Goal: Transaction & Acquisition: Purchase product/service

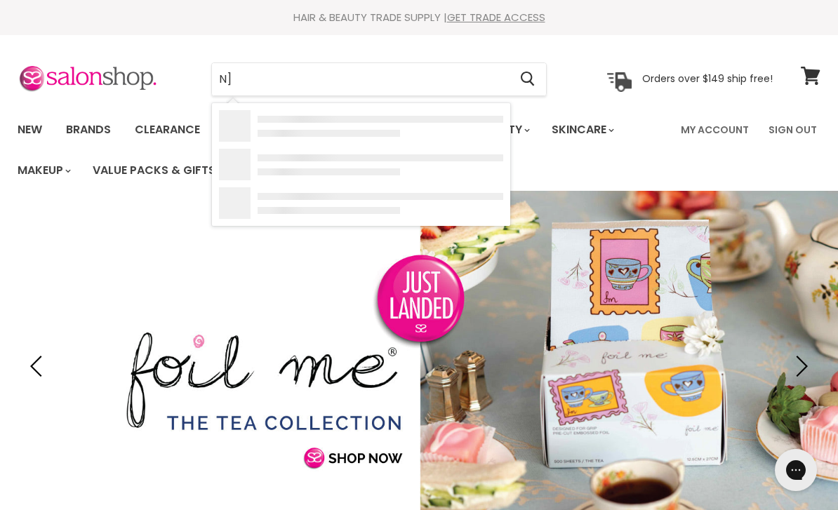
type input "N"
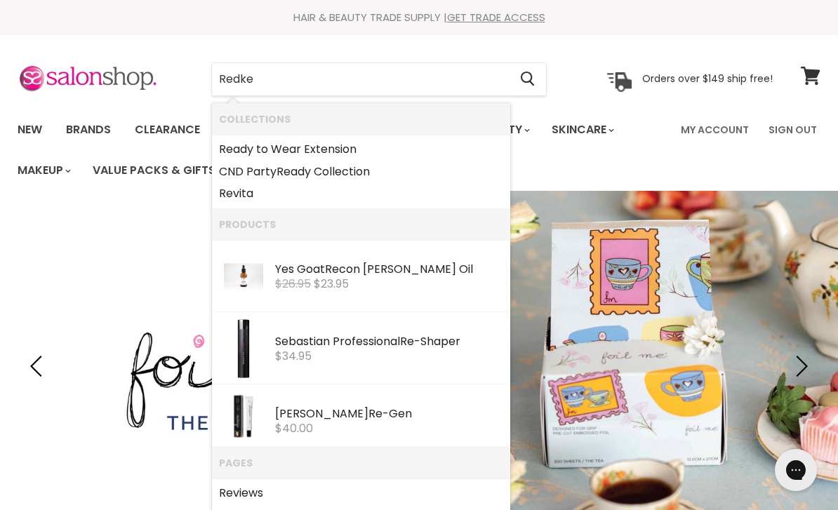
type input "Redken"
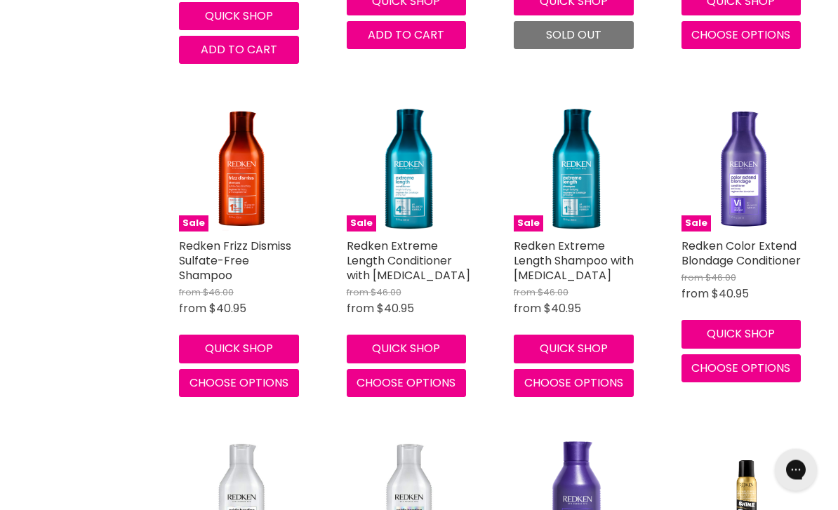
scroll to position [1571, 0]
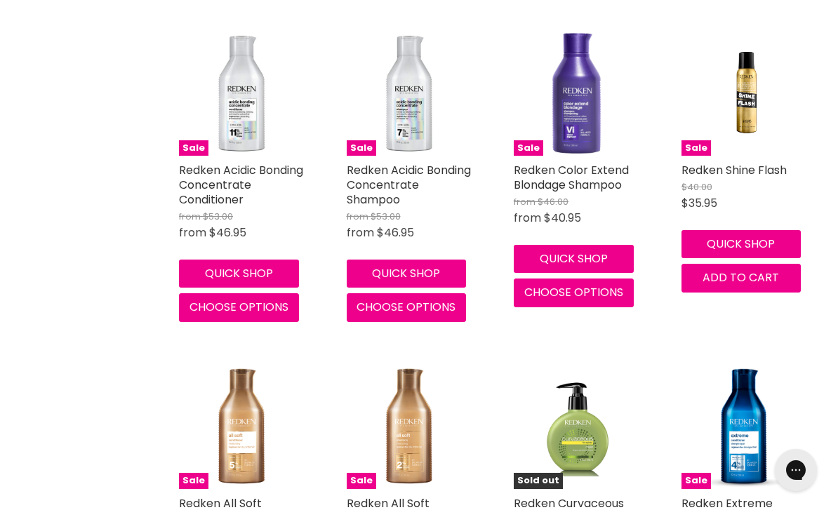
scroll to position [2004, 0]
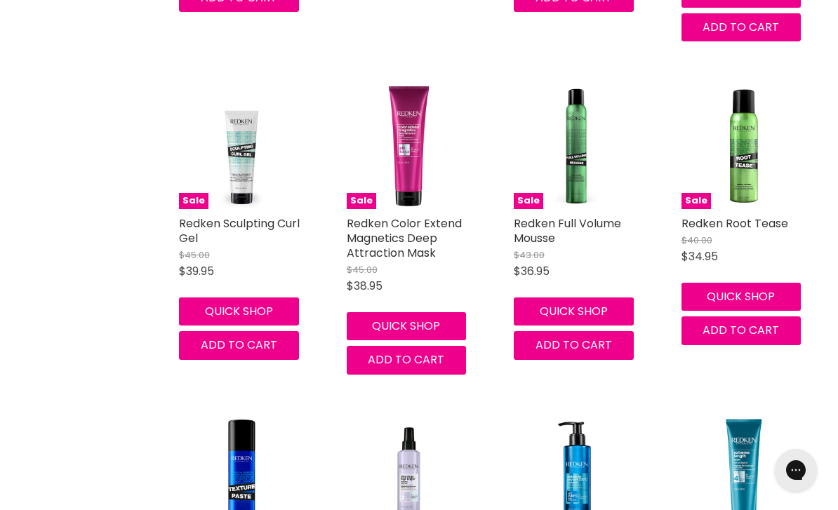
scroll to position [5351, 0]
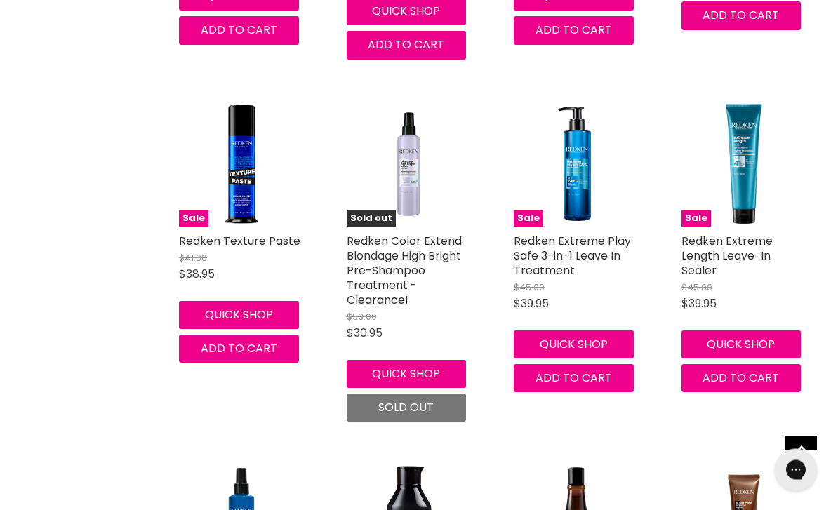
scroll to position [5573, 0]
click at [718, 212] on img "Main content" at bounding box center [744, 165] width 126 height 126
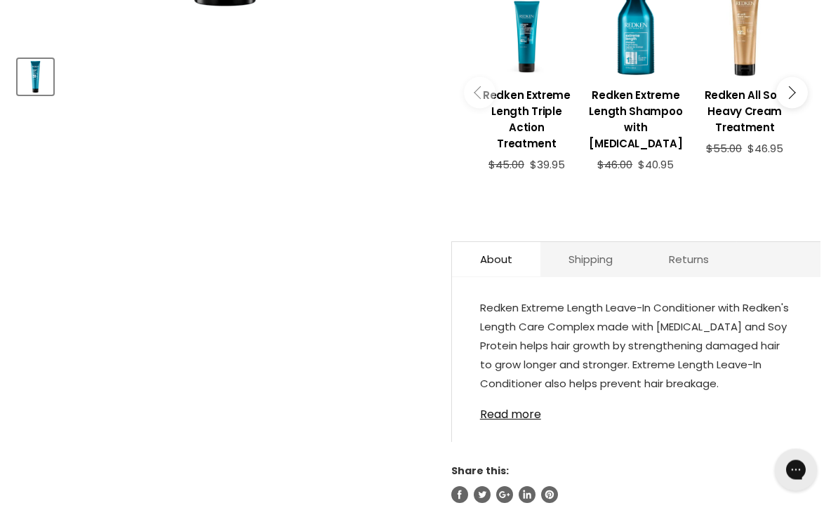
scroll to position [581, 0]
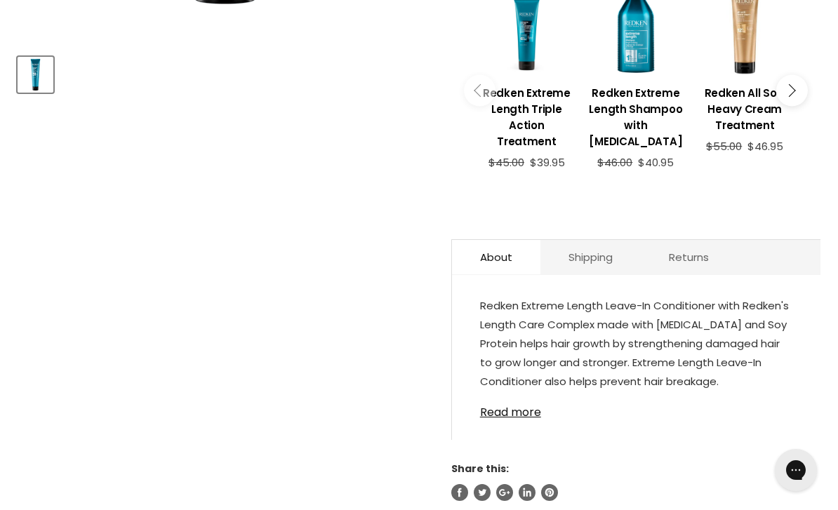
click at [759, 419] on link "Read more" at bounding box center [636, 408] width 312 height 21
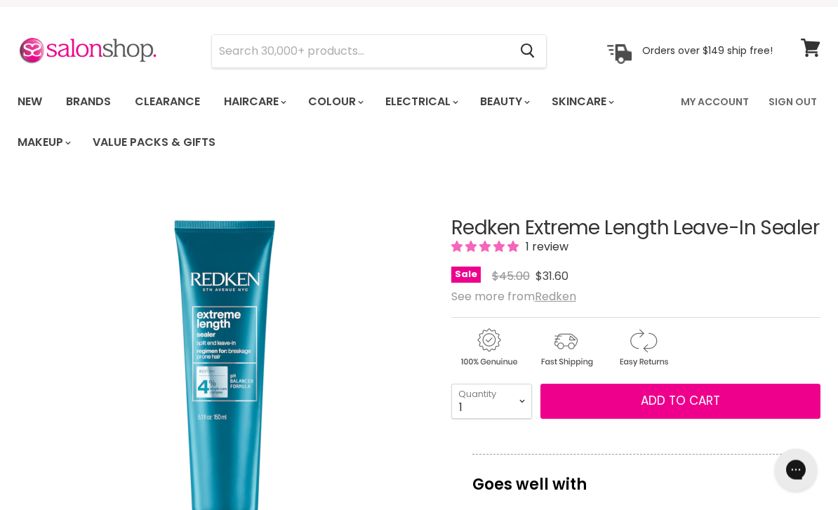
scroll to position [0, 0]
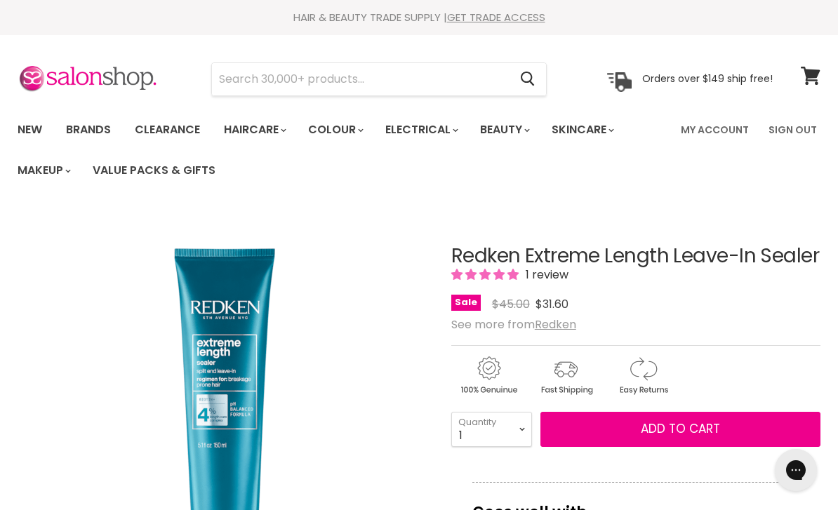
click at [234, 79] on input "Search" at bounding box center [360, 79] width 297 height 32
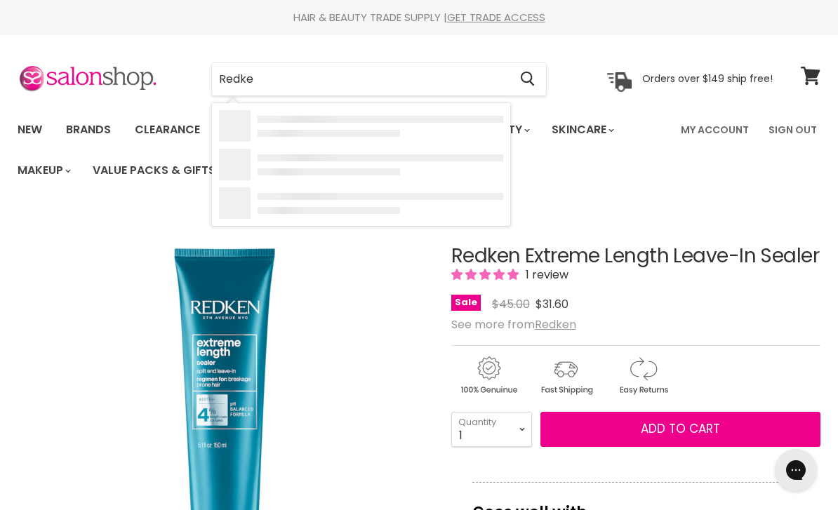
type input "Redken"
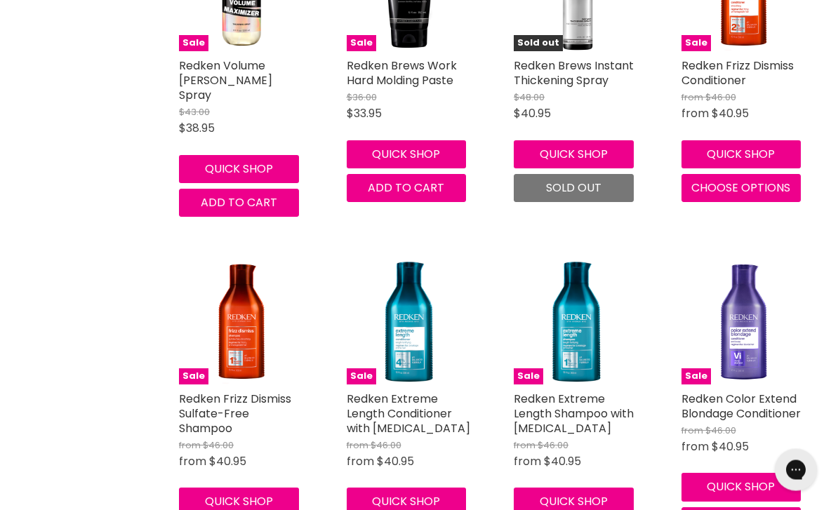
scroll to position [1472, 0]
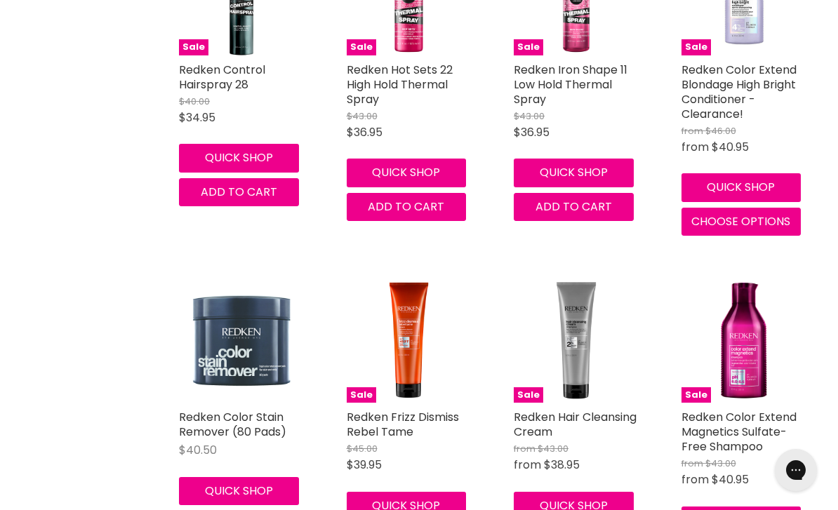
scroll to position [3414, 0]
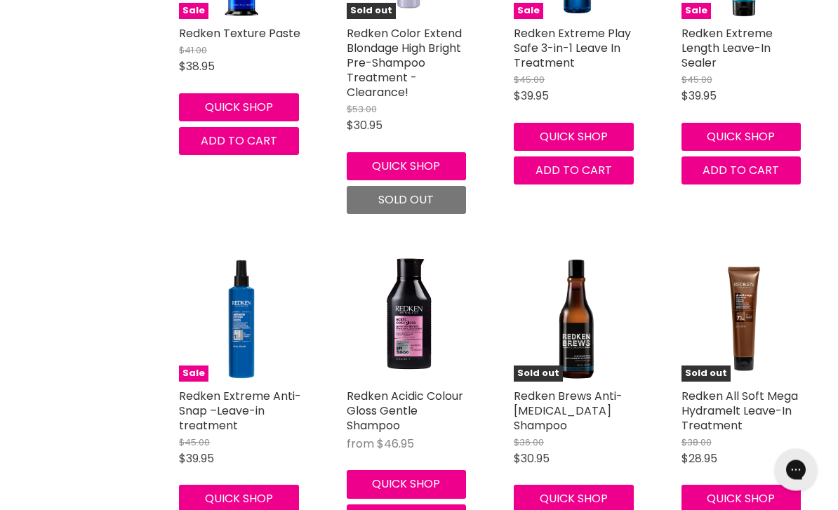
scroll to position [5780, 0]
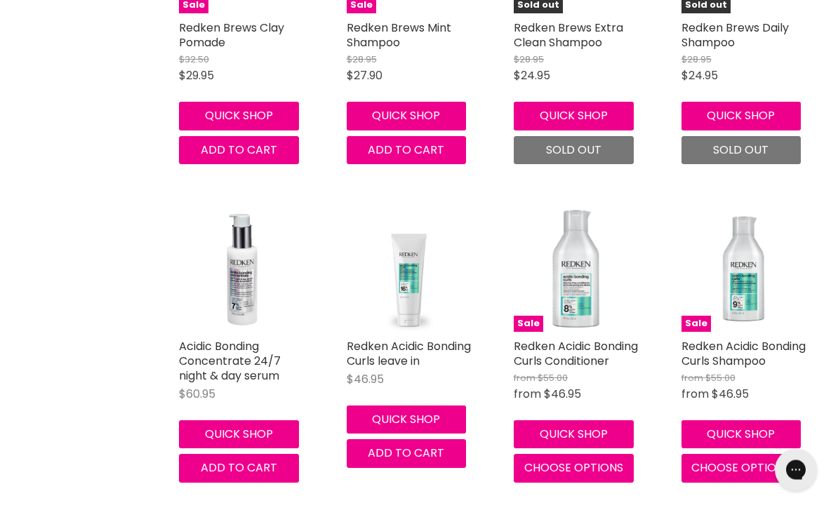
scroll to position [6800, 0]
click at [739, 252] on img "Main content" at bounding box center [744, 269] width 126 height 126
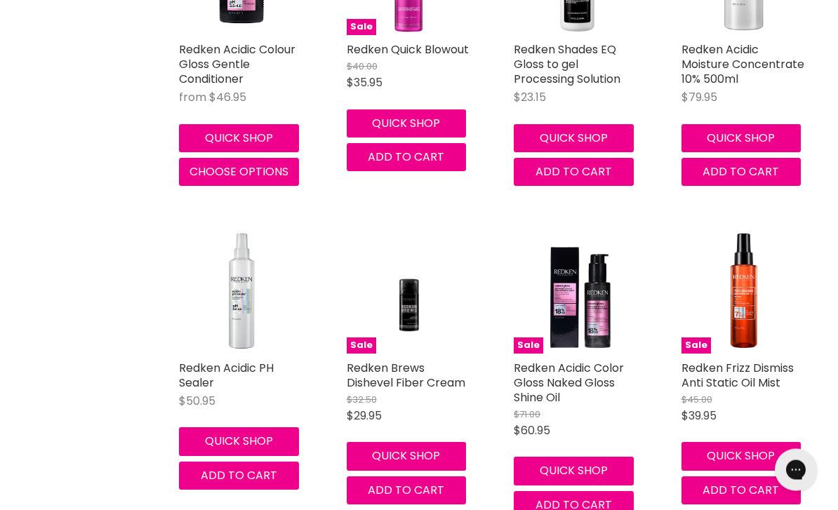
scroll to position [7499, 0]
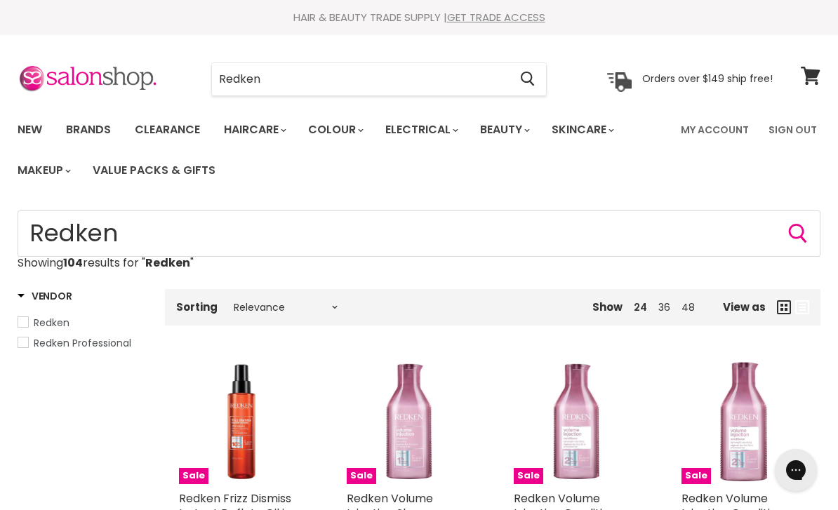
click at [175, 141] on link "Clearance" at bounding box center [167, 129] width 86 height 29
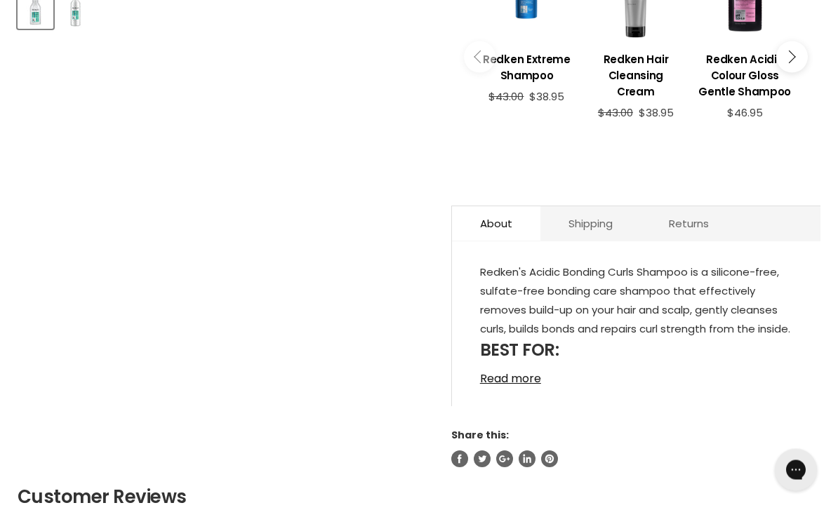
scroll to position [645, 0]
click at [500, 385] on link "Read more" at bounding box center [636, 374] width 312 height 21
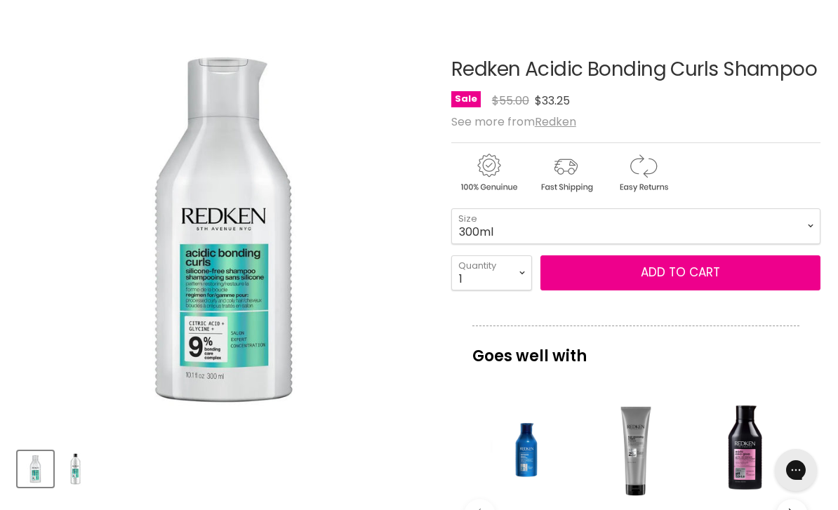
scroll to position [186, 0]
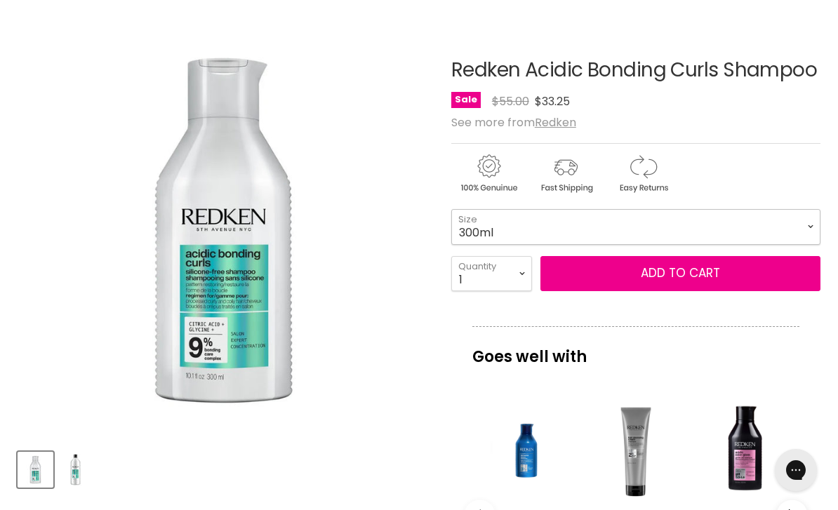
click at [790, 223] on select "300ml 1L" at bounding box center [635, 226] width 369 height 35
click at [783, 225] on select "300ml 1L" at bounding box center [635, 226] width 369 height 35
select select "300ml"
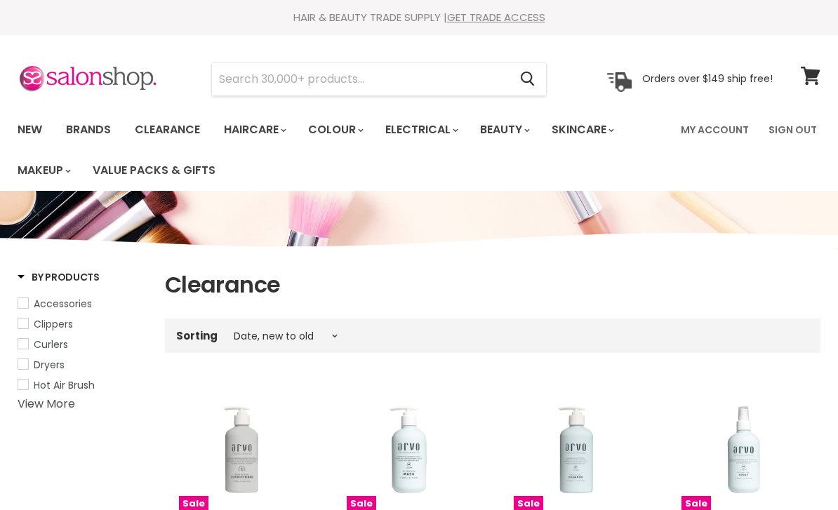
select select "created-descending"
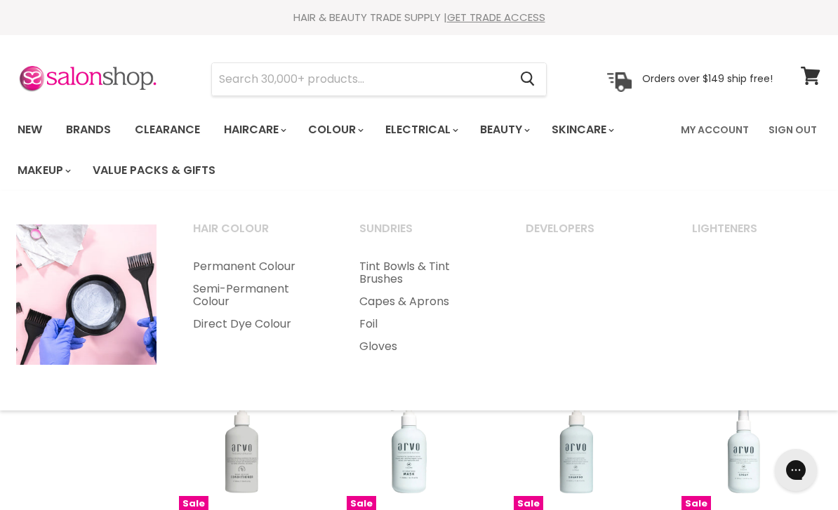
click at [342, 127] on link "Colour" at bounding box center [335, 129] width 74 height 29
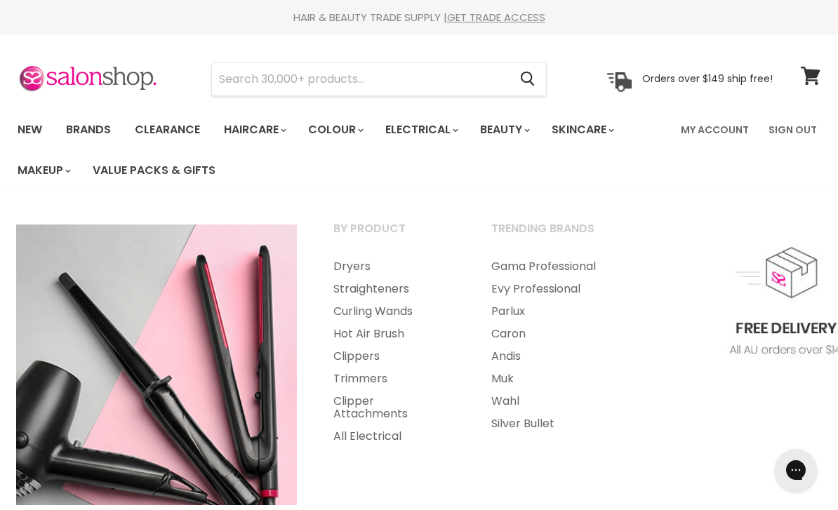
click at [341, 260] on link "Dryers" at bounding box center [393, 266] width 155 height 22
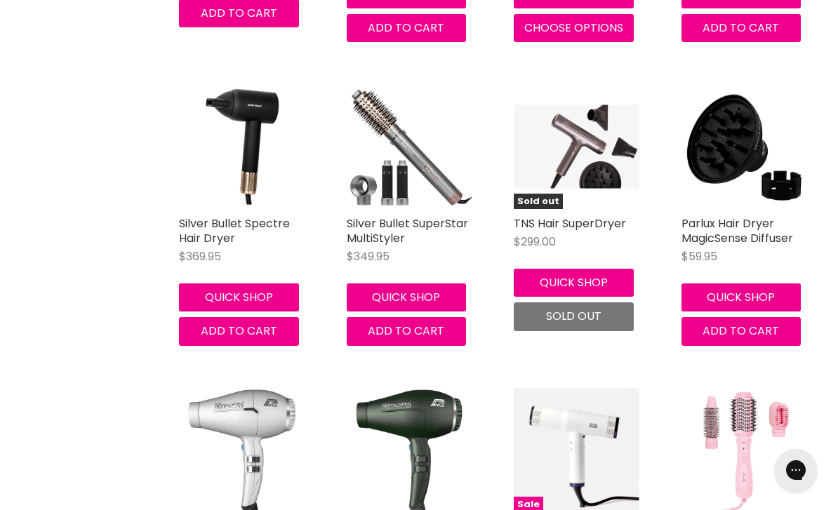
scroll to position [3687, 0]
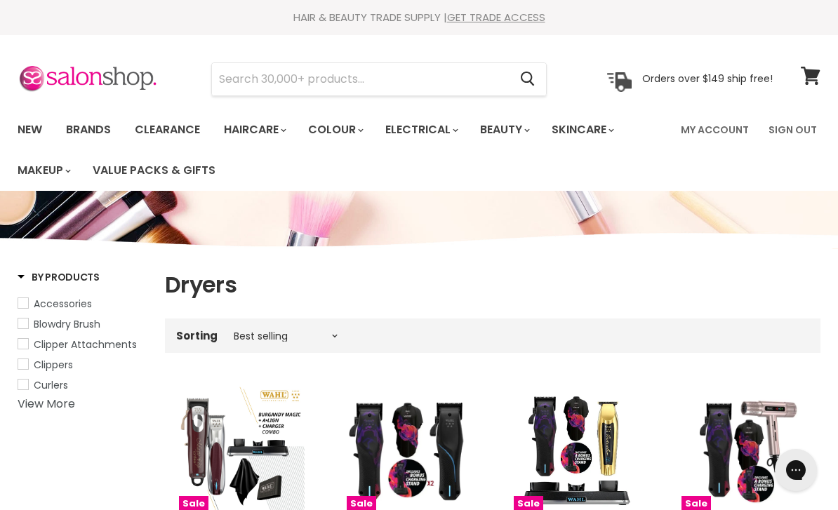
click at [168, 131] on link "Clearance" at bounding box center [167, 129] width 86 height 29
